Goal: Task Accomplishment & Management: Manage account settings

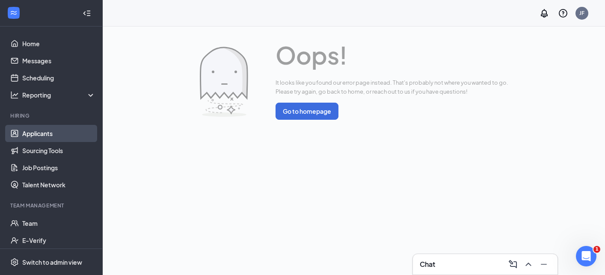
click at [63, 129] on link "Applicants" at bounding box center [58, 133] width 73 height 17
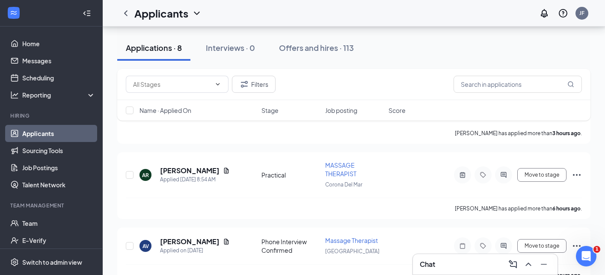
scroll to position [229, 0]
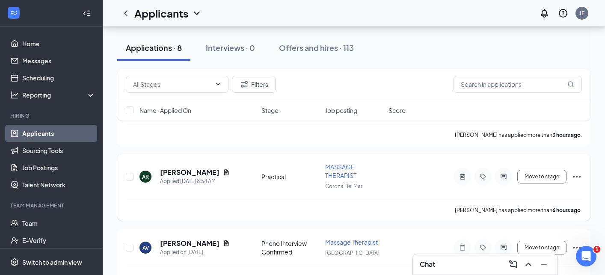
click at [486, 173] on icon "Tag" at bounding box center [483, 176] width 10 height 7
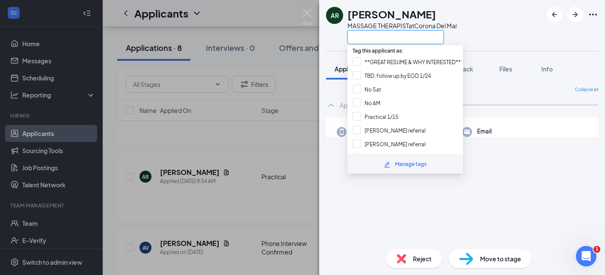
click at [401, 33] on input "text" at bounding box center [395, 37] width 96 height 14
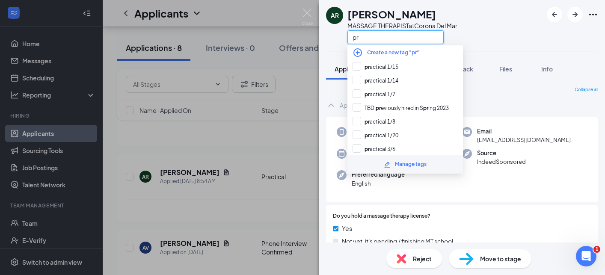
type input "p"
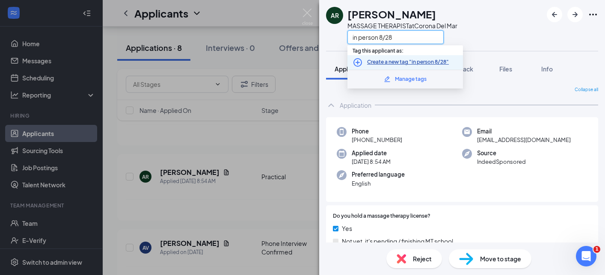
type input "in person 8/28"
click at [447, 60] on link "Create a new tag "in person 8/28"" at bounding box center [408, 62] width 82 height 8
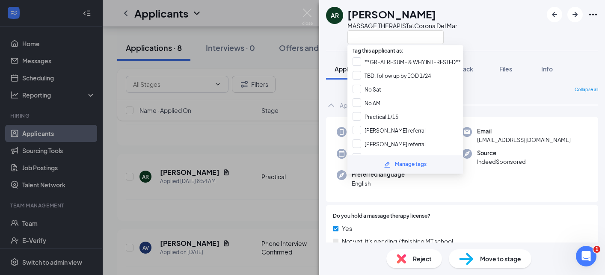
click at [231, 218] on div "AR [PERSON_NAME] MASSAGE THERAPIST at Corona Del Mar Application Messages Feedb…" at bounding box center [302, 137] width 605 height 275
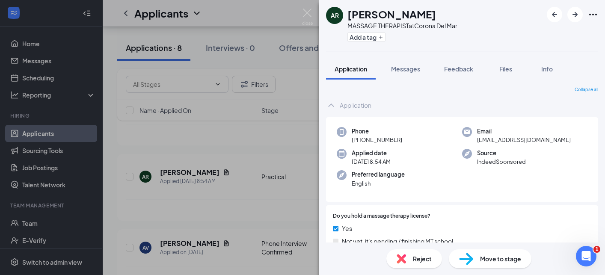
click at [231, 218] on div "AR [PERSON_NAME] MASSAGE THERAPIST at Corona Del Mar Add a tag Application Mess…" at bounding box center [302, 137] width 605 height 275
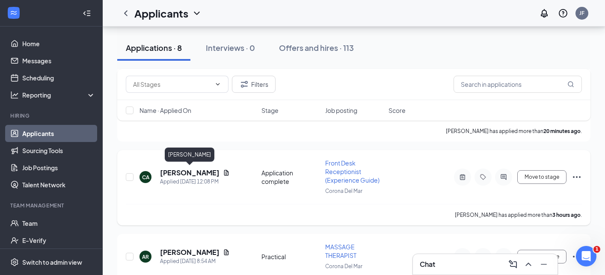
scroll to position [68, 0]
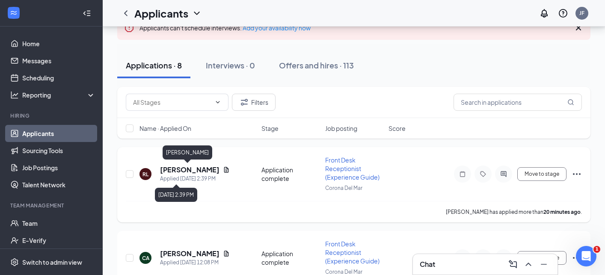
click at [185, 167] on h5 "[PERSON_NAME]" at bounding box center [189, 169] width 59 height 9
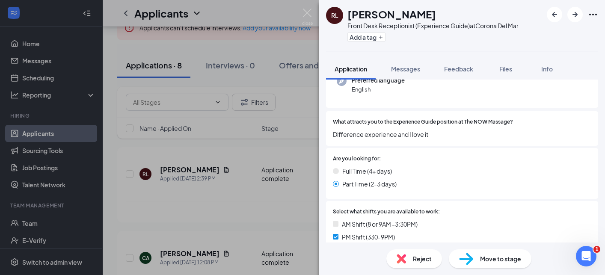
scroll to position [110, 0]
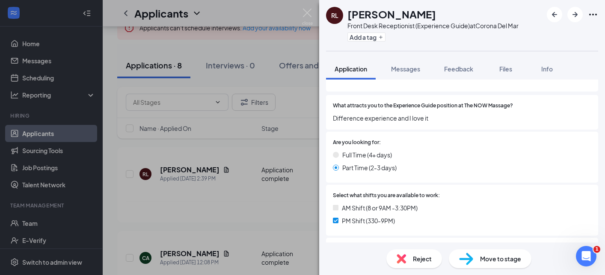
click at [424, 257] on span "Reject" at bounding box center [422, 258] width 19 height 9
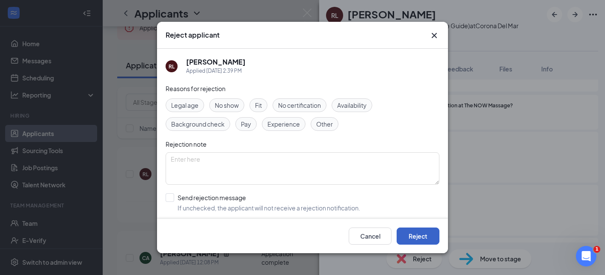
click at [418, 243] on button "Reject" at bounding box center [418, 236] width 43 height 17
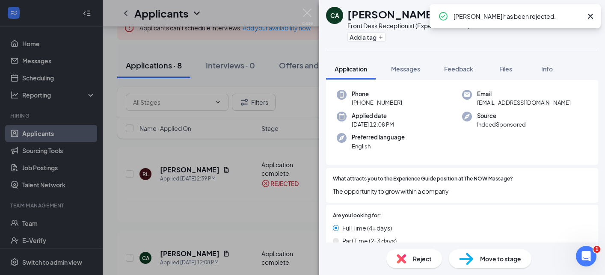
scroll to position [110, 0]
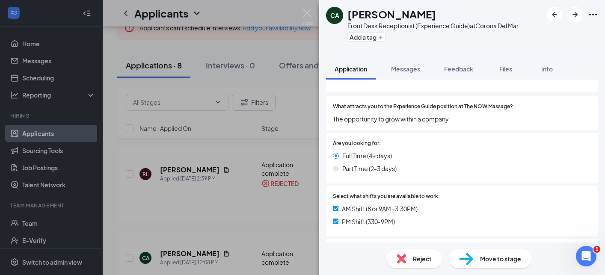
click at [282, 194] on div "CA [PERSON_NAME] Front Desk Receptionist (Experience Guide) at [GEOGRAPHIC_DATA…" at bounding box center [302, 137] width 605 height 275
